Goal: Information Seeking & Learning: Learn about a topic

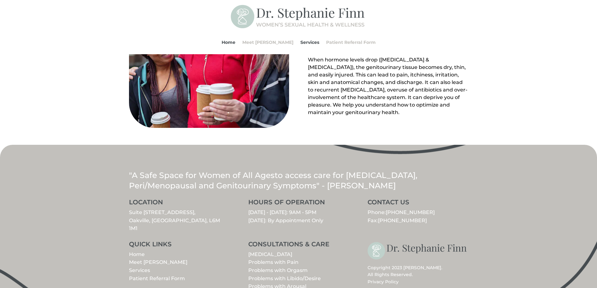
scroll to position [703, 0]
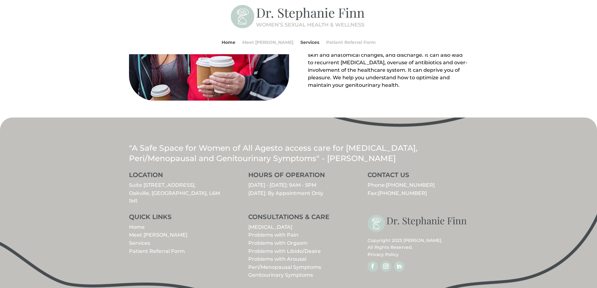
click at [154, 232] on link "Meet [PERSON_NAME]" at bounding box center [158, 235] width 58 height 6
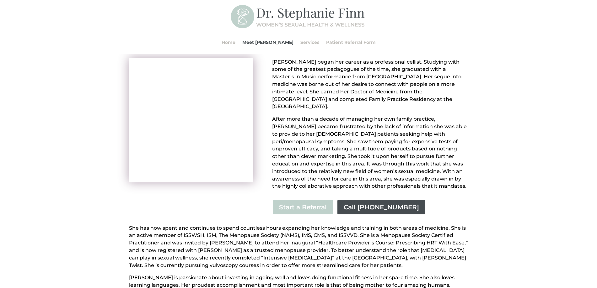
scroll to position [64, 0]
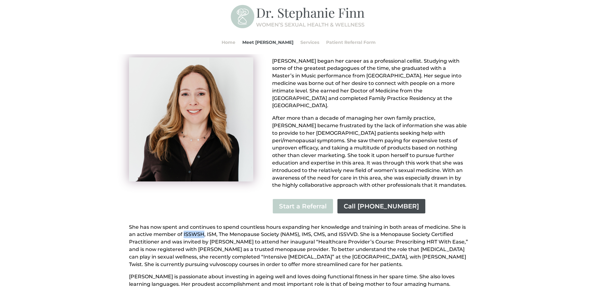
drag, startPoint x: 183, startPoint y: 227, endPoint x: 204, endPoint y: 226, distance: 21.3
click at [204, 226] on p "She has now spent and continues to spend countless hours expanding her knowledg…" at bounding box center [298, 249] width 339 height 50
copy p "ISSWSH"
click at [235, 41] on link "Home" at bounding box center [228, 42] width 14 height 24
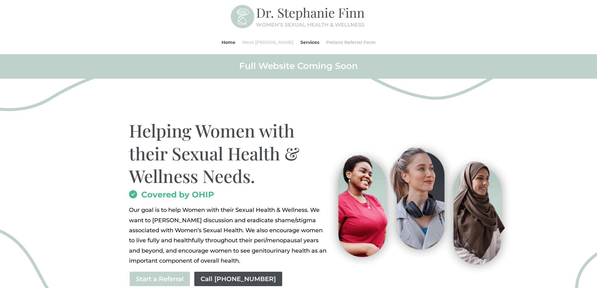
click at [268, 44] on link "Meet [PERSON_NAME]" at bounding box center [267, 42] width 51 height 24
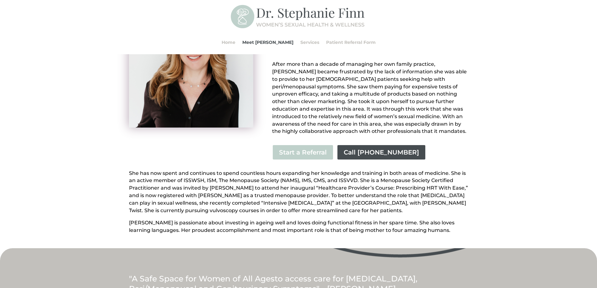
scroll to position [126, 0]
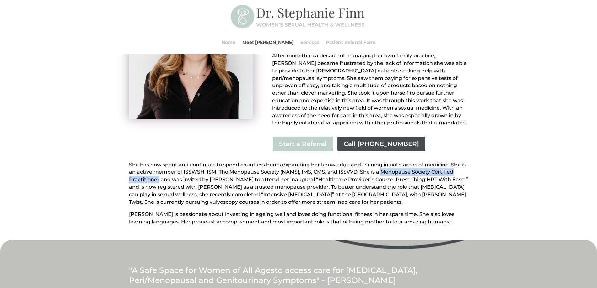
drag, startPoint x: 380, startPoint y: 164, endPoint x: 158, endPoint y: 173, distance: 221.9
click at [158, 173] on p "She has now spent and continues to spend countless hours expanding her knowledg…" at bounding box center [298, 186] width 339 height 50
copy p "Menopause Society Certified Practitioner"
